Goal: Transaction & Acquisition: Download file/media

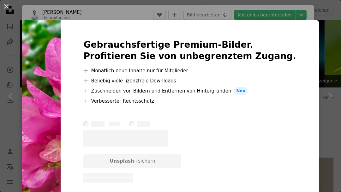
scroll to position [376, 22]
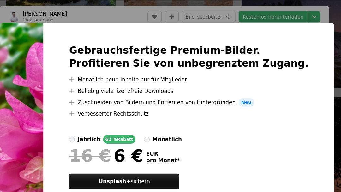
click at [41, 168] on img at bounding box center [41, 111] width 39 height 182
click at [57, 180] on img at bounding box center [41, 111] width 39 height 182
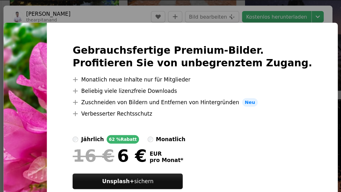
click at [168, 16] on div "An X shape Gebrauchsfertige Premium-Bilder. Profitieren Sie von unbegrenztem Zu…" at bounding box center [170, 96] width 341 height 192
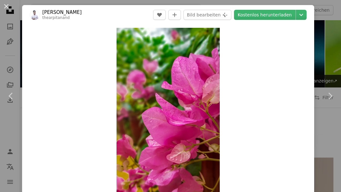
click at [5, 3] on button "An X shape" at bounding box center [7, 7] width 8 height 8
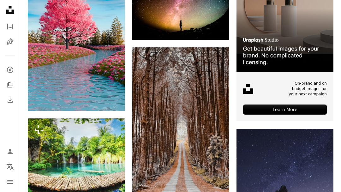
scroll to position [177, 0]
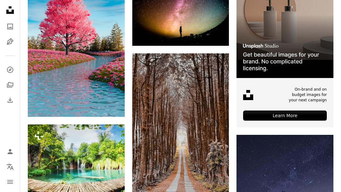
click at [105, 160] on img at bounding box center [76, 168] width 97 height 87
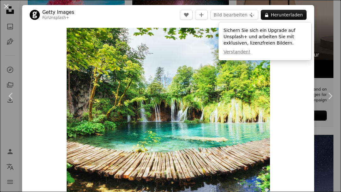
click at [327, 30] on div "An X shape Chevron left Chevron right Getty Images Für Unsplash+ A heart A plus…" at bounding box center [170, 96] width 341 height 192
